Goal: Task Accomplishment & Management: Manage account settings

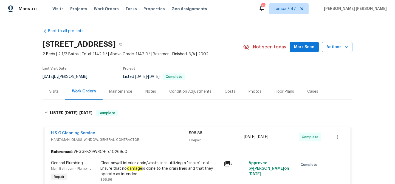
scroll to position [64, 0]
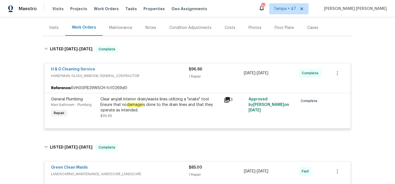
click at [105, 8] on span "Work Orders" at bounding box center [106, 8] width 25 height 5
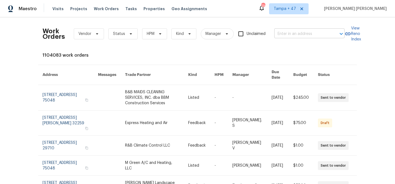
click at [293, 32] on input "text" at bounding box center [302, 34] width 55 height 9
paste input "[STREET_ADDRESS]"
type input "[STREET_ADDRESS]"
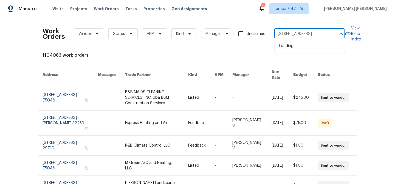
scroll to position [0, 16]
click at [297, 45] on li "[STREET_ADDRESS]" at bounding box center [310, 45] width 70 height 9
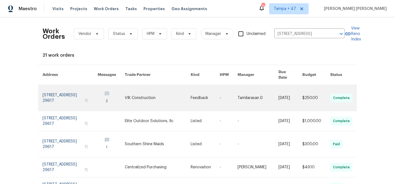
click at [301, 85] on td "$250.00" at bounding box center [312, 98] width 28 height 26
click at [296, 87] on link at bounding box center [291, 98] width 24 height 26
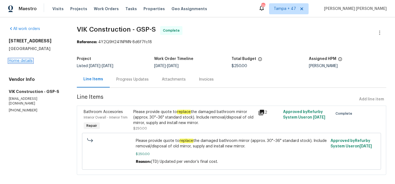
click at [22, 62] on link "Home details" at bounding box center [21, 61] width 24 height 4
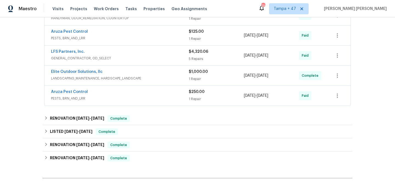
scroll to position [218, 0]
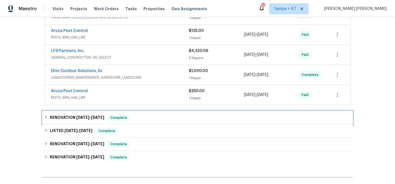
click at [111, 111] on div "RENOVATION [DATE] - [DATE] Complete" at bounding box center [198, 117] width 310 height 13
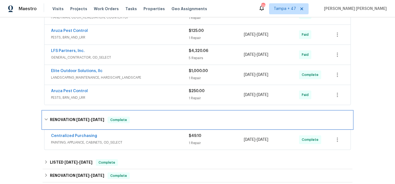
scroll to position [253, 0]
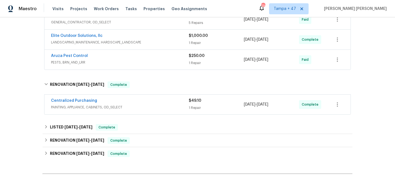
click at [144, 100] on div "Centralized Purchasing" at bounding box center [120, 101] width 138 height 7
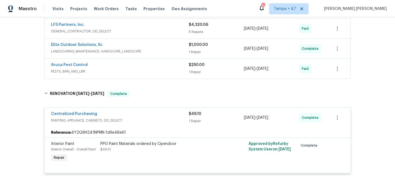
scroll to position [229, 0]
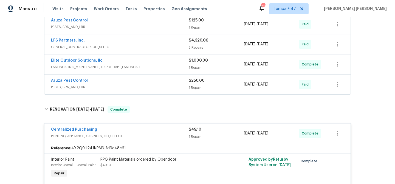
click at [207, 83] on div "$250.00 1 Repair" at bounding box center [216, 84] width 55 height 13
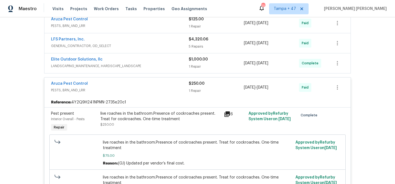
scroll to position [222, 0]
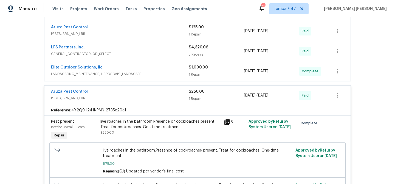
click at [147, 72] on span "LANDSCAPING_MAINTENANCE, HARDSCAPE_LANDSCAPE" at bounding box center [120, 73] width 138 height 5
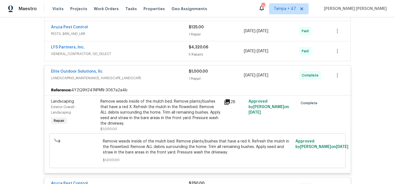
scroll to position [212, 0]
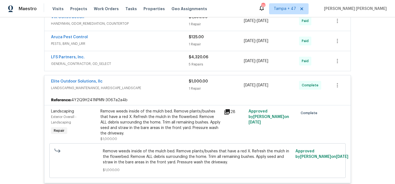
click at [155, 62] on span "GENERAL_CONTRACTOR, OD_SELECT" at bounding box center [120, 63] width 138 height 5
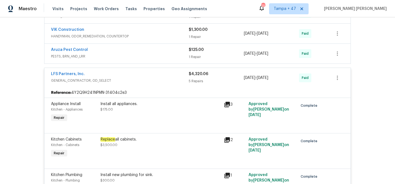
scroll to position [155, 0]
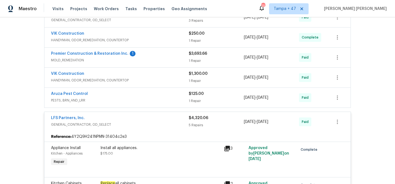
click at [129, 91] on div "Aruza Pest Control" at bounding box center [120, 94] width 138 height 7
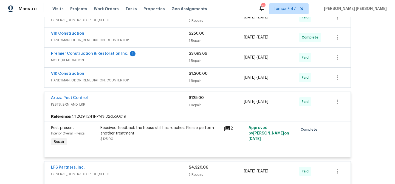
click at [131, 95] on div "Aruza Pest Control" at bounding box center [120, 98] width 138 height 7
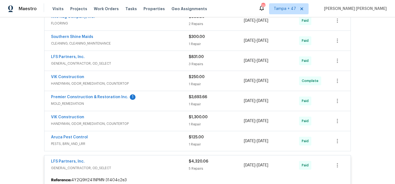
scroll to position [110, 0]
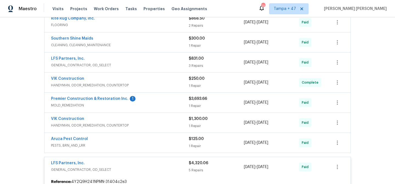
click at [139, 82] on span "HANDYMAN, ODOR_REMEDIATION, COUNTERTOP" at bounding box center [120, 84] width 138 height 5
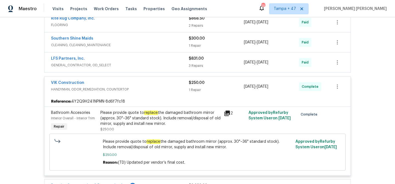
click at [139, 82] on div "VIK Construction" at bounding box center [120, 83] width 138 height 7
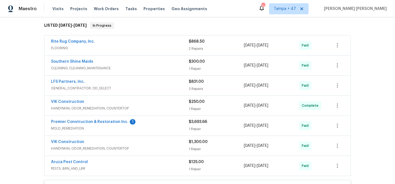
scroll to position [85, 0]
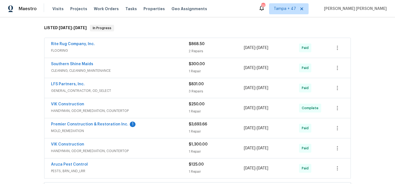
click at [147, 85] on div "LFS Partners, Inc." at bounding box center [120, 84] width 138 height 7
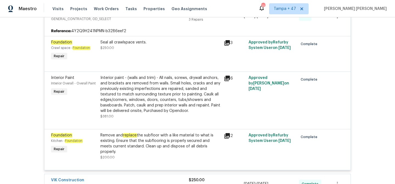
scroll to position [163, 0]
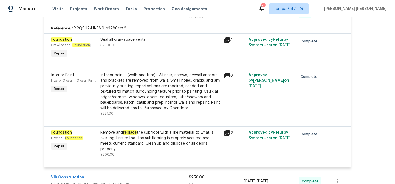
click at [154, 137] on div "Remove and replace the subfloor with a like material to what is existing. Ensur…" at bounding box center [160, 141] width 120 height 22
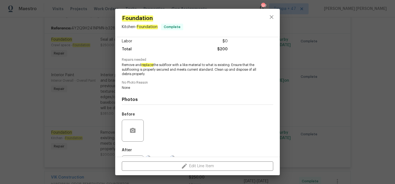
scroll to position [65, 0]
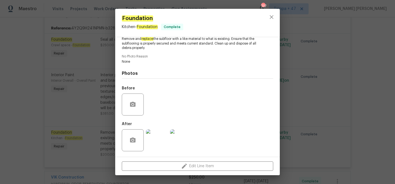
click at [320, 109] on div "Foundation Kitchen - Foundation Complete Vendor LFS Partners, Inc. Account Cate…" at bounding box center [197, 92] width 395 height 184
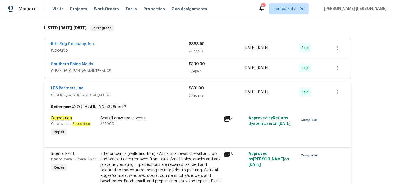
scroll to position [78, 0]
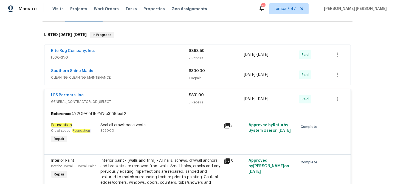
click at [287, 74] on div "[DATE] - [DATE]" at bounding box center [271, 74] width 55 height 13
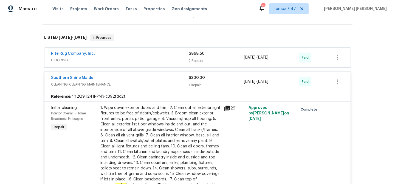
scroll to position [62, 0]
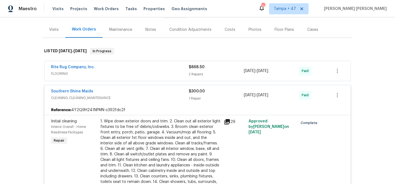
click at [275, 65] on div "[DATE] - [DATE]" at bounding box center [271, 70] width 55 height 13
